Goal: Navigation & Orientation: Find specific page/section

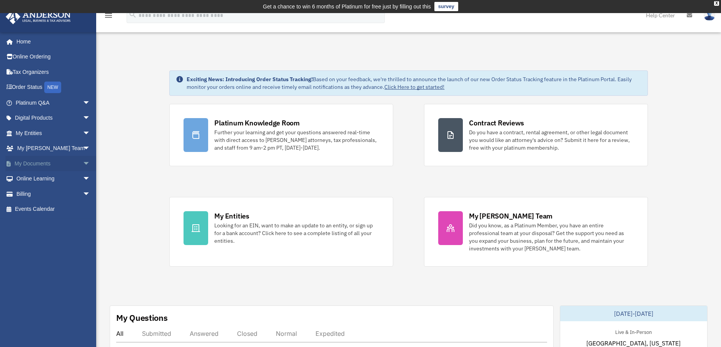
click at [40, 162] on link "My Documents arrow_drop_down" at bounding box center [53, 163] width 97 height 15
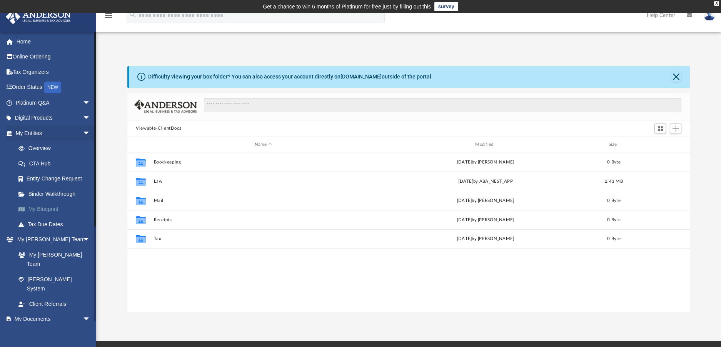
scroll to position [169, 556]
click at [63, 187] on link "Binder Walkthrough" at bounding box center [56, 193] width 91 height 15
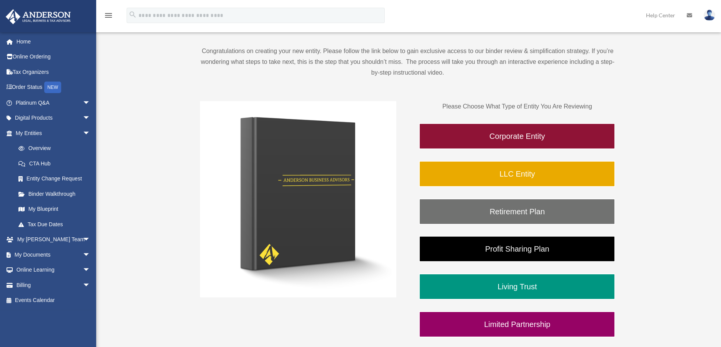
scroll to position [93, 0]
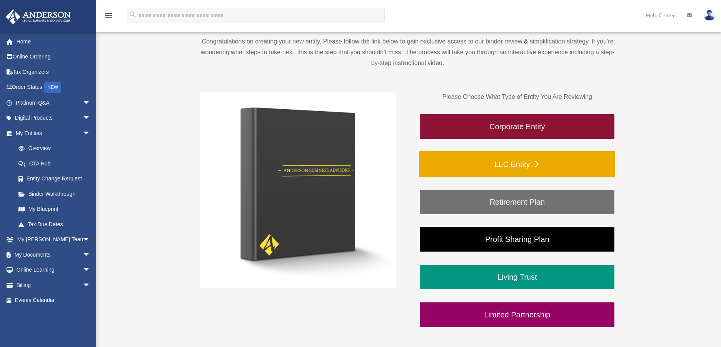
click at [517, 163] on link "LLC Entity" at bounding box center [517, 164] width 196 height 26
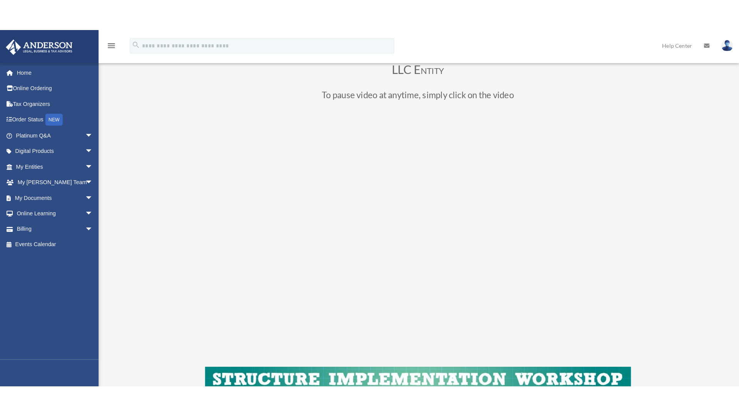
scroll to position [66, 0]
